Goal: Task Accomplishment & Management: Manage account settings

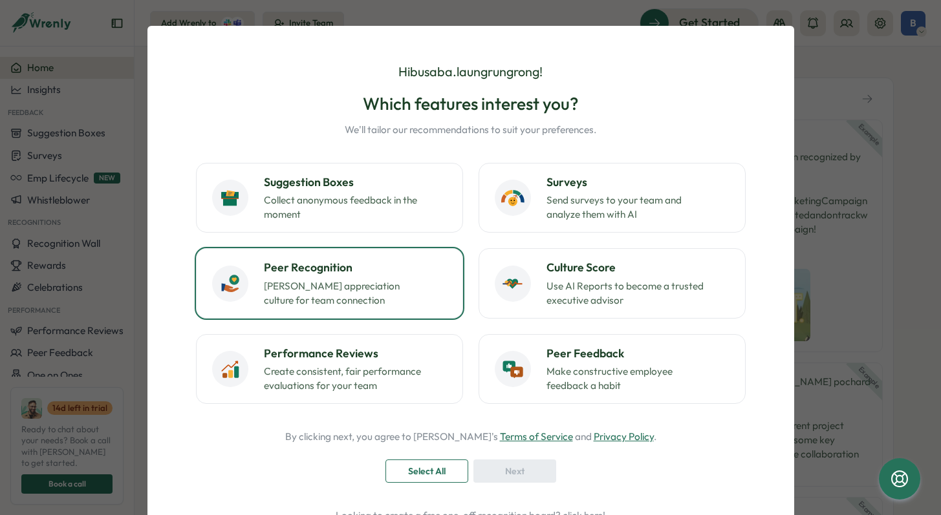
click at [376, 290] on p "[PERSON_NAME] appreciation culture for team connection" at bounding box center [345, 293] width 162 height 28
click at [513, 466] on span "Next" at bounding box center [514, 471] width 19 height 22
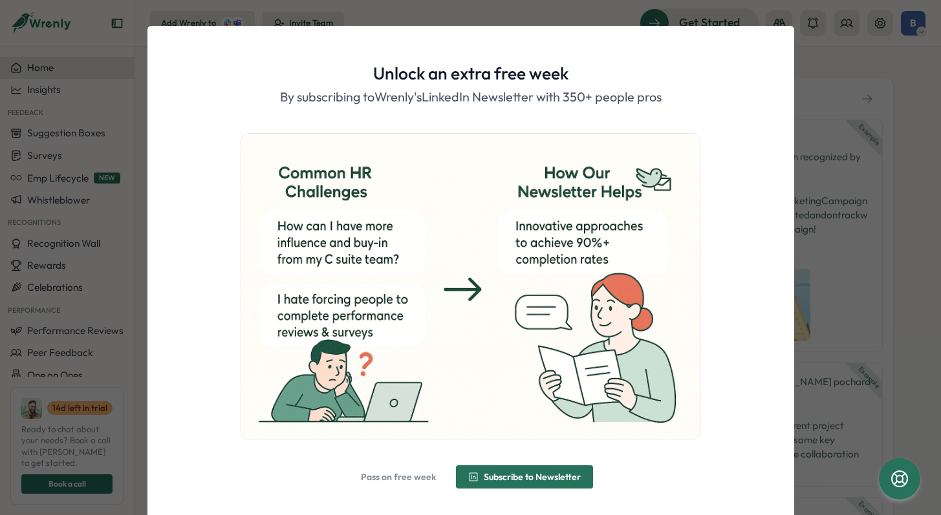
click at [393, 477] on span "Pass on free week" at bounding box center [398, 477] width 75 height 9
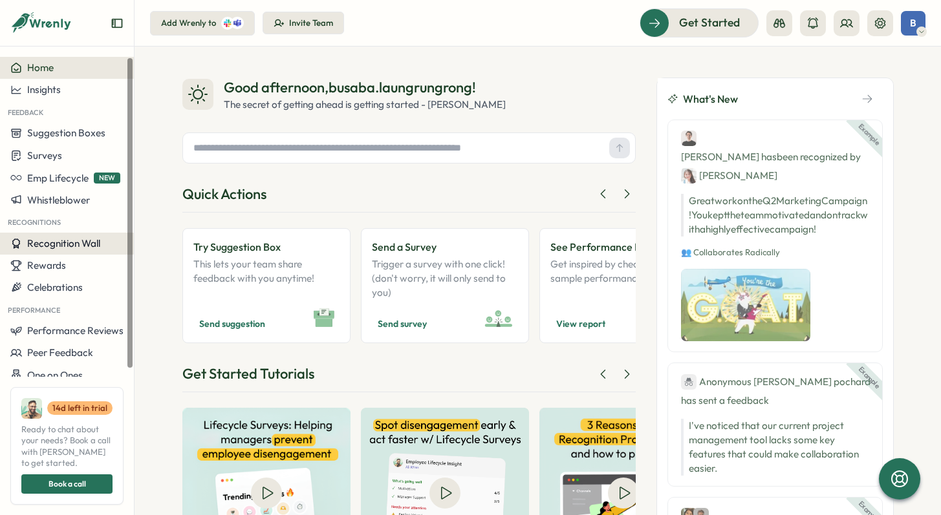
click at [91, 243] on span "Recognition Wall" at bounding box center [63, 243] width 73 height 12
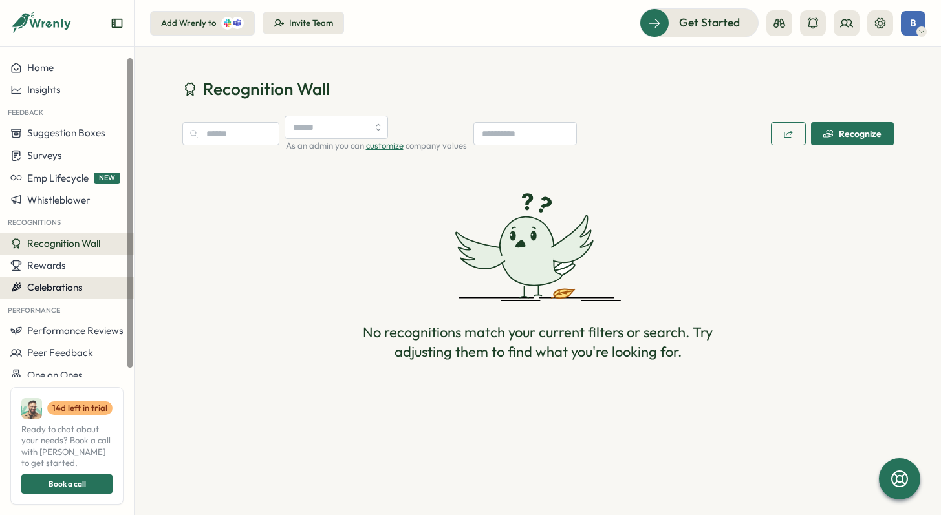
click at [59, 286] on span "Celebrations" at bounding box center [55, 287] width 56 height 12
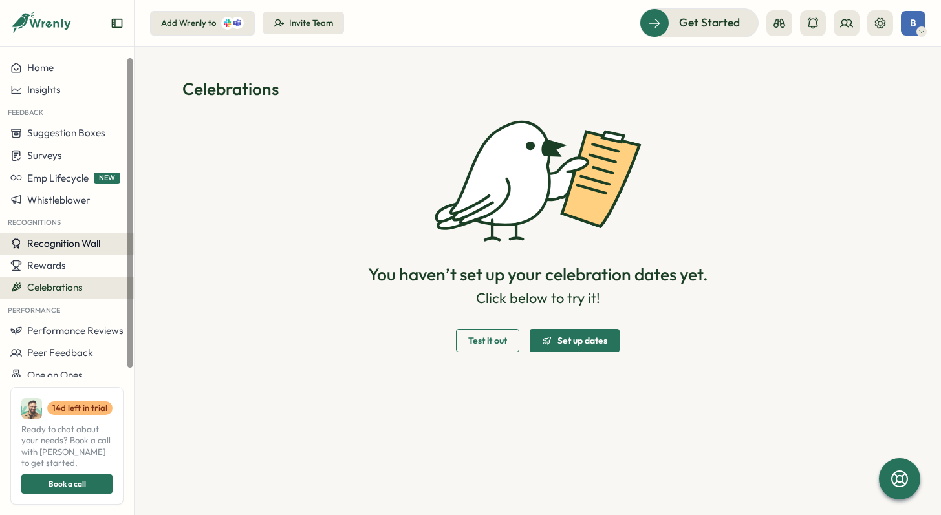
click at [80, 243] on span "Recognition Wall" at bounding box center [63, 243] width 73 height 12
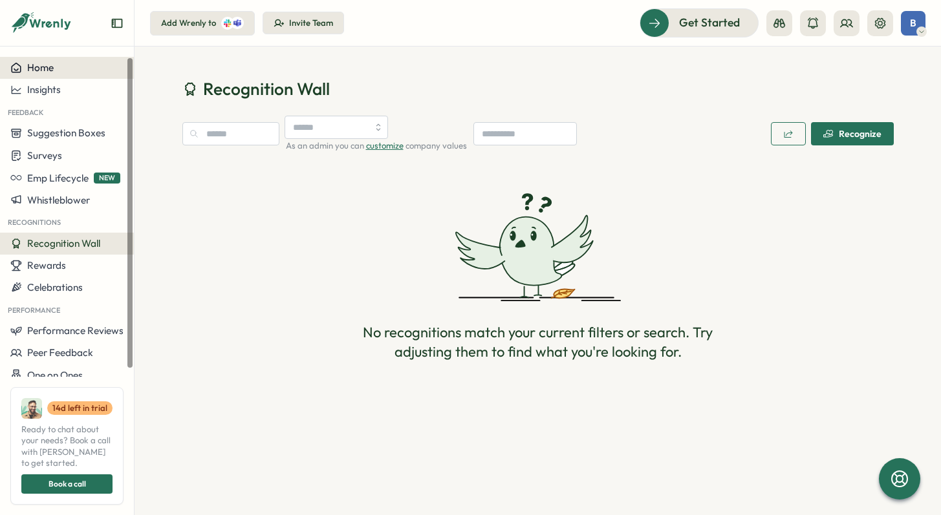
click at [47, 69] on span "Home" at bounding box center [40, 67] width 27 height 12
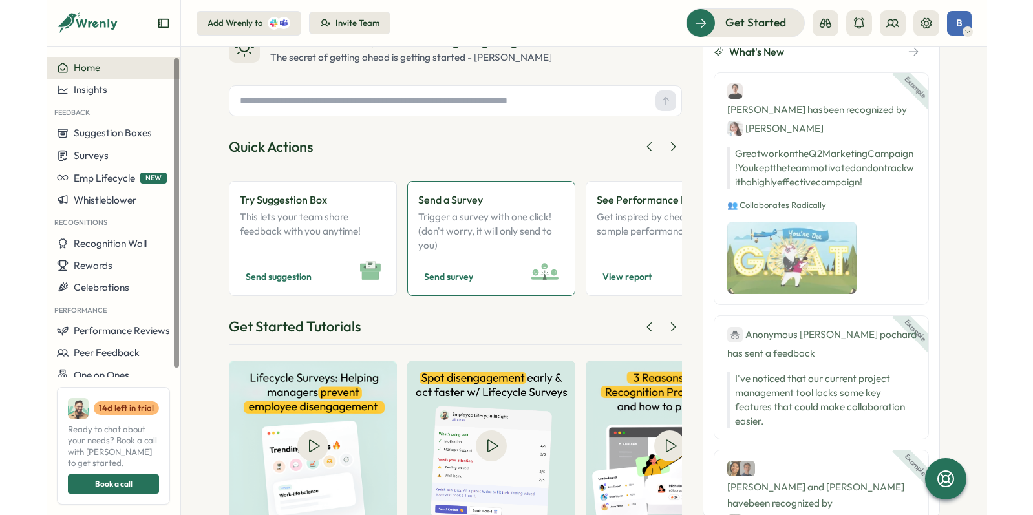
scroll to position [29, 0]
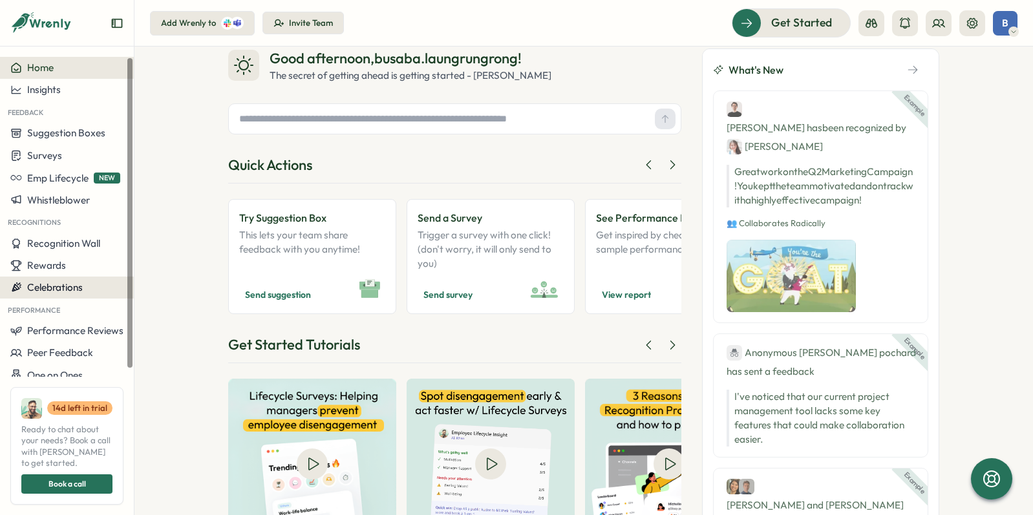
click at [91, 282] on div "Celebrations" at bounding box center [66, 288] width 113 height 12
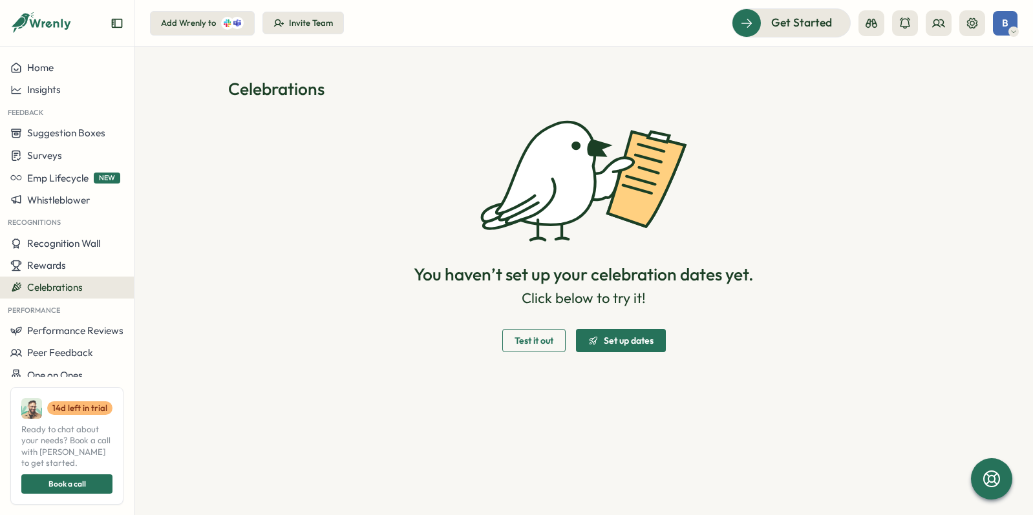
click at [603, 340] on div "Set up dates" at bounding box center [620, 341] width 65 height 10
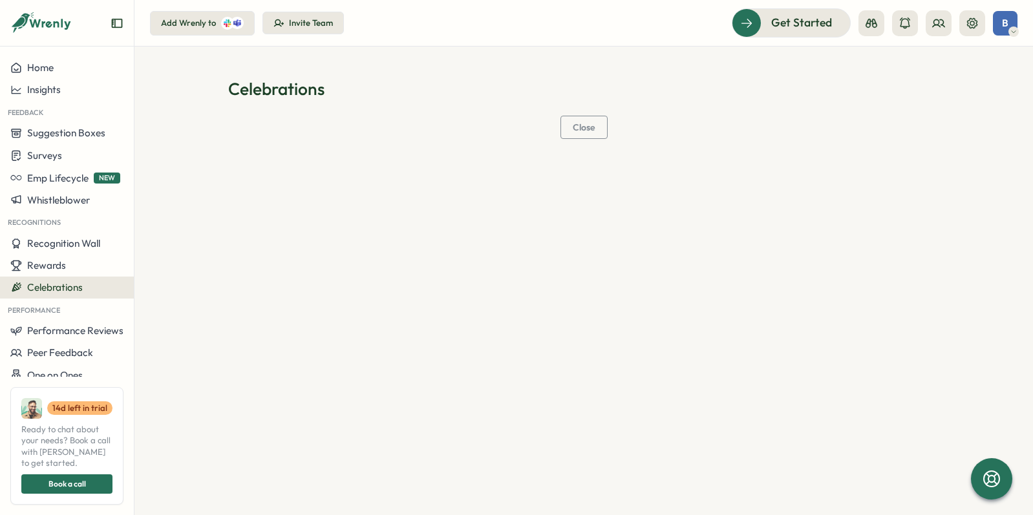
click at [583, 132] on span "Close" at bounding box center [584, 127] width 23 height 9
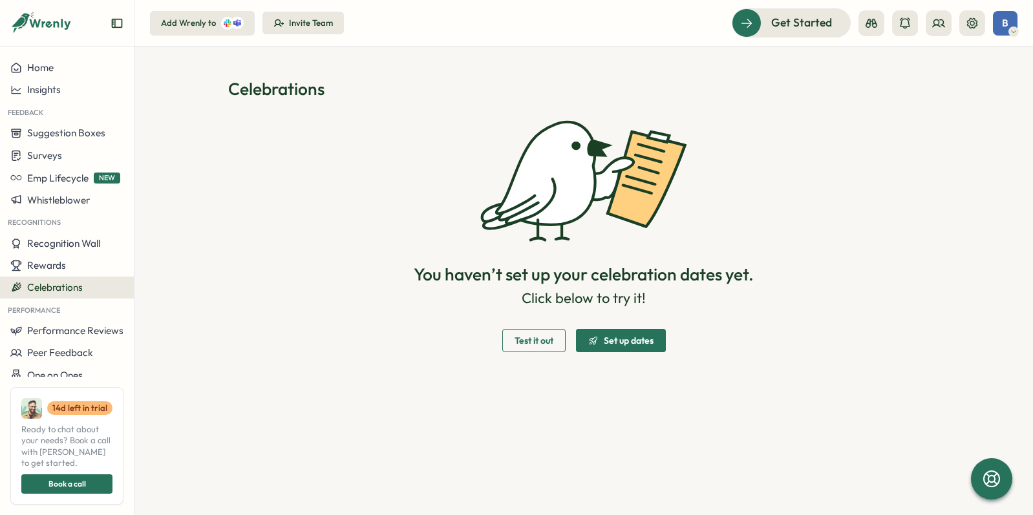
click at [532, 341] on span "Test it out" at bounding box center [534, 340] width 39 height 9
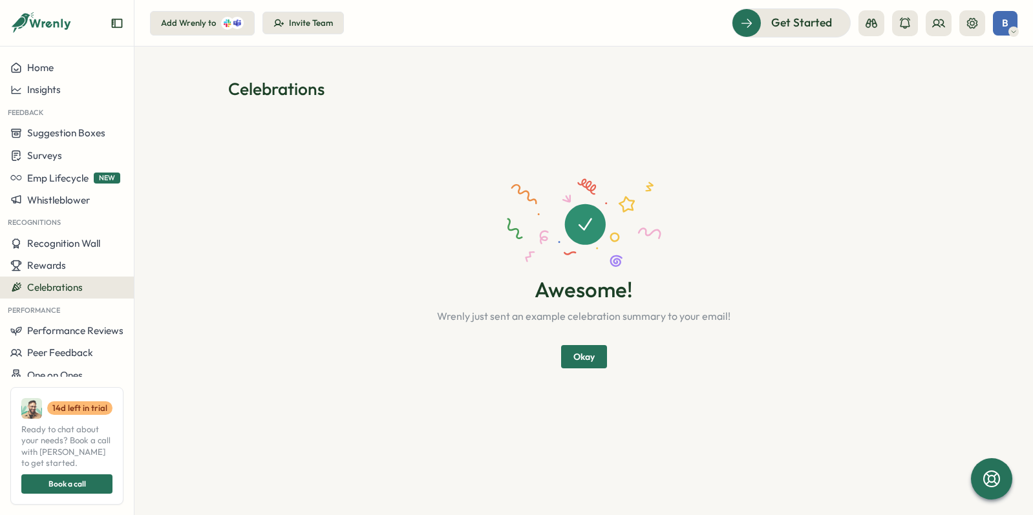
click at [579, 350] on span "Okay" at bounding box center [584, 357] width 21 height 22
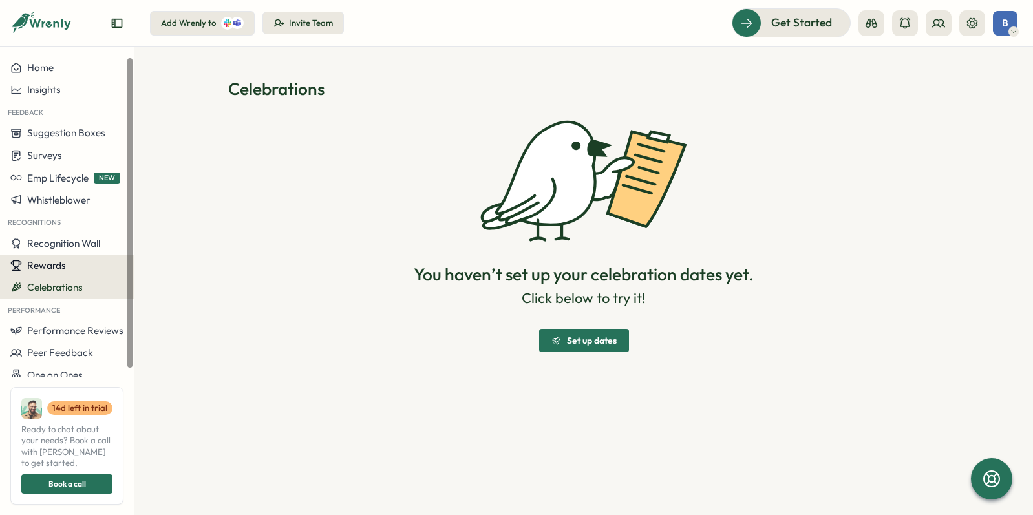
click at [72, 264] on div "Rewards" at bounding box center [66, 266] width 113 height 12
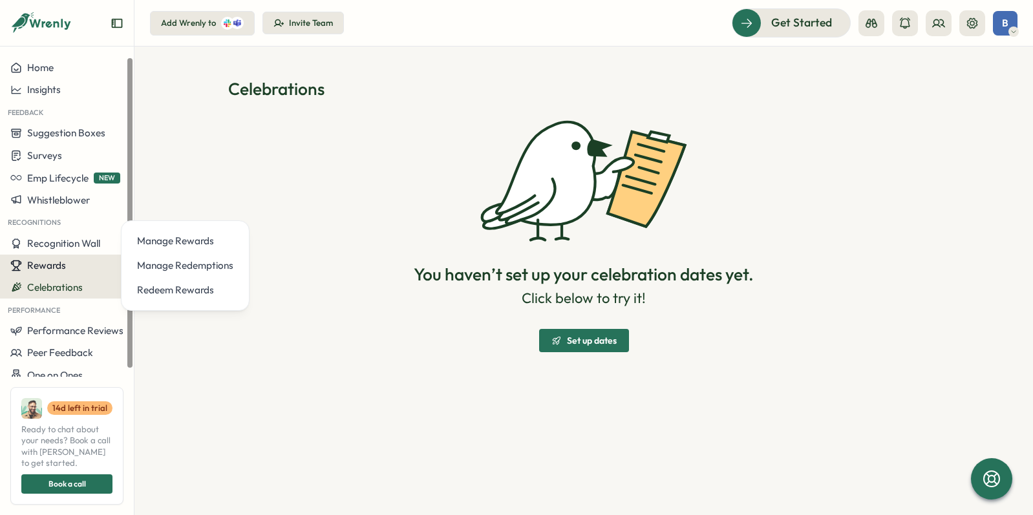
click at [72, 264] on div "Rewards" at bounding box center [66, 266] width 113 height 12
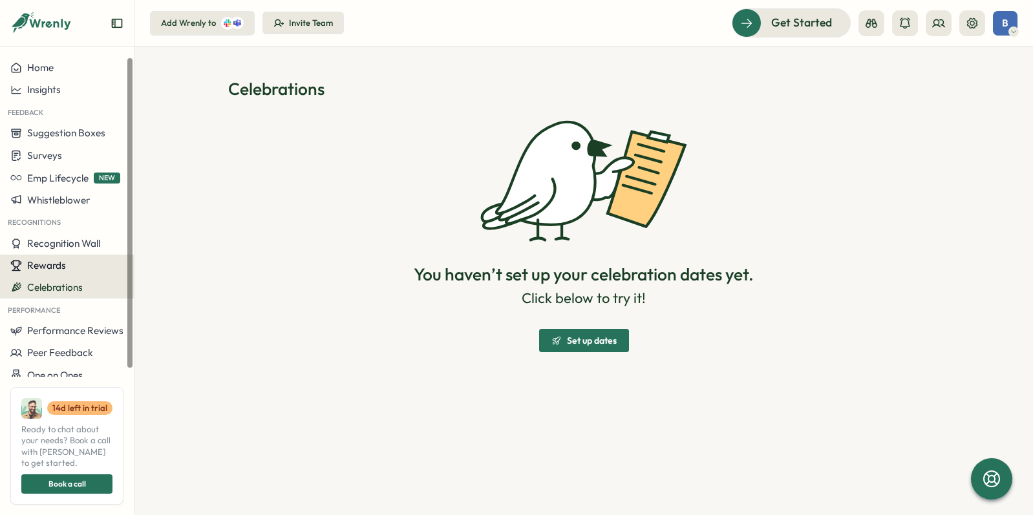
click at [56, 265] on span "Rewards" at bounding box center [46, 265] width 39 height 12
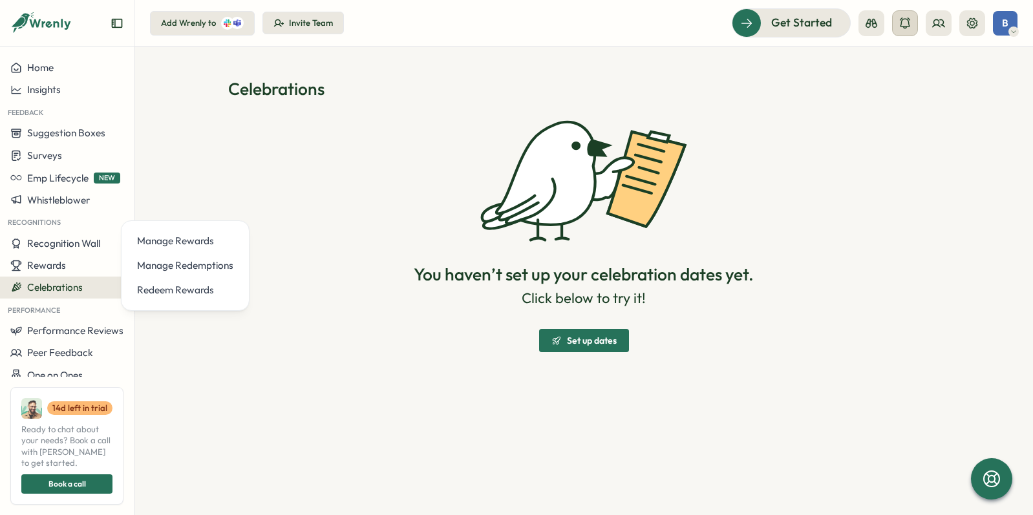
click at [912, 28] on button at bounding box center [905, 23] width 26 height 26
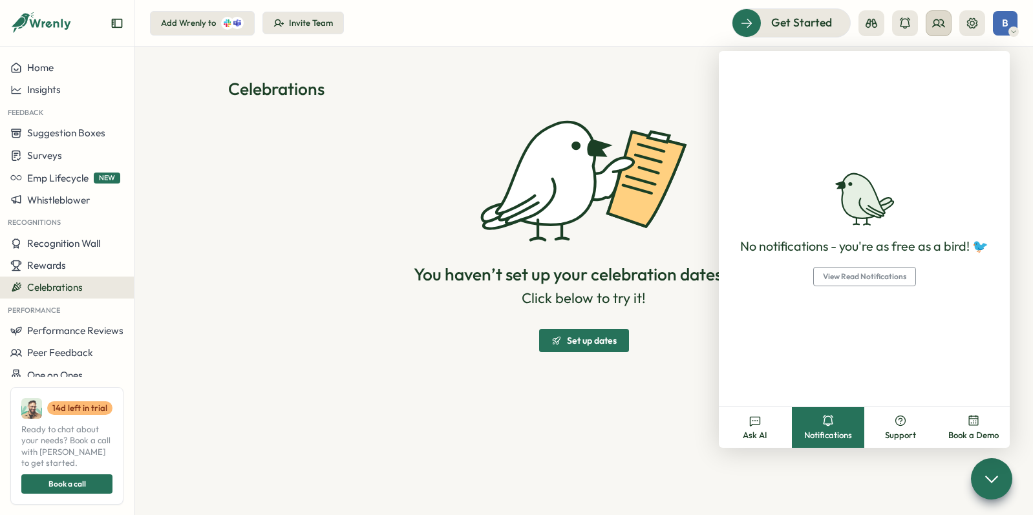
click at [940, 26] on button at bounding box center [939, 23] width 26 height 26
click at [940, 28] on button at bounding box center [973, 23] width 26 height 26
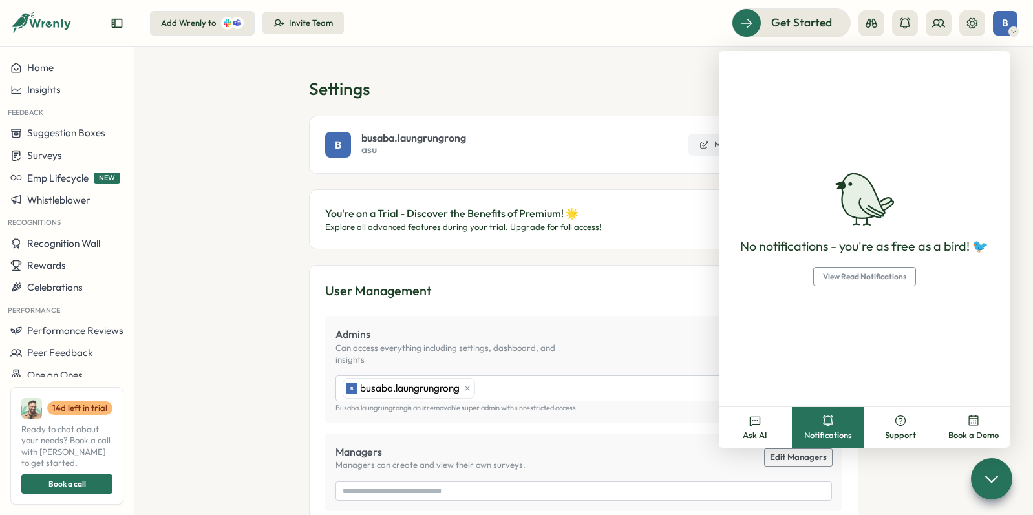
click at [267, 291] on section "Settings B busaba.laungrungrong asu My Account Sign Out You're on a Trial - Dis…" at bounding box center [584, 281] width 899 height 469
click at [238, 292] on section "Settings B busaba.laungrungrong asu My Account Sign Out You're on a Trial - Dis…" at bounding box center [584, 281] width 899 height 469
click at [227, 277] on section "Settings B busaba.laungrungrong asu My Account Sign Out You're on a Trial - Dis…" at bounding box center [584, 281] width 899 height 469
click at [923, 27] on div at bounding box center [922, 23] width 127 height 26
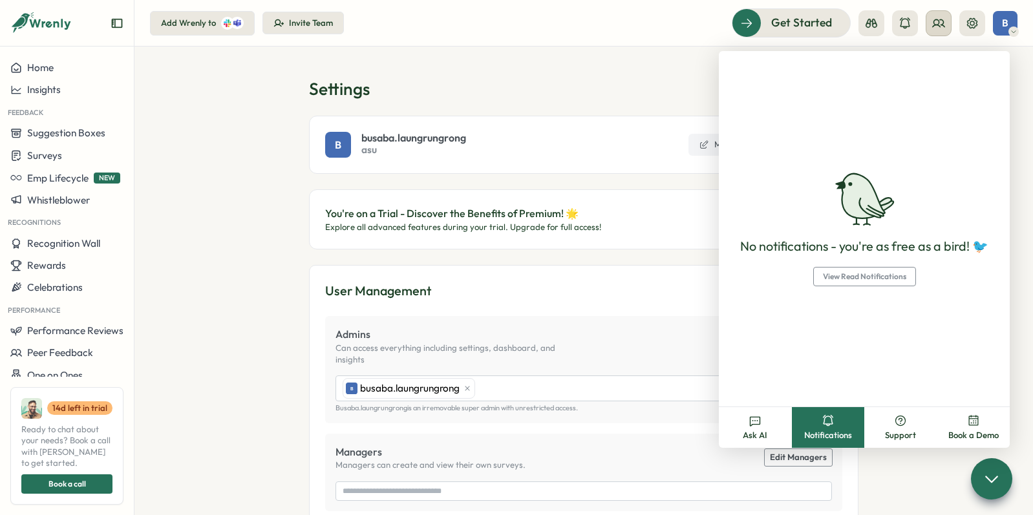
click at [940, 24] on icon at bounding box center [939, 23] width 13 height 13
click at [940, 431] on span "Book a Demo" at bounding box center [974, 436] width 50 height 12
